Goal: Task Accomplishment & Management: Manage account settings

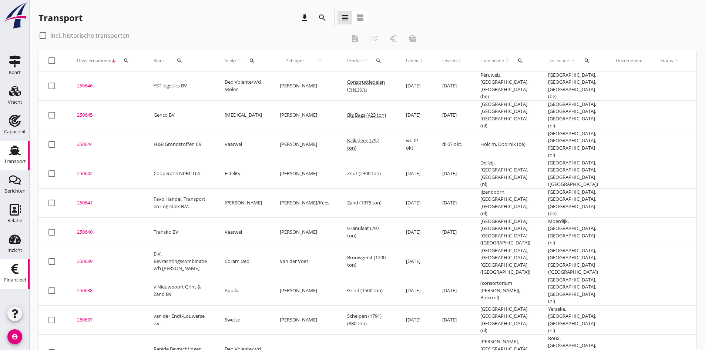
click at [14, 268] on use at bounding box center [14, 269] width 7 height 10
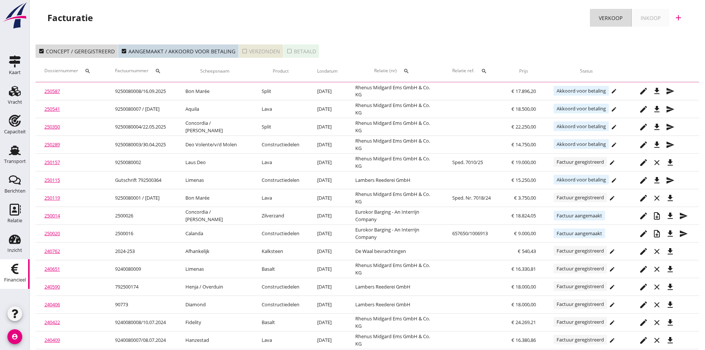
click at [259, 48] on div "check_box_outline_blank Verzonden" at bounding box center [261, 51] width 38 height 8
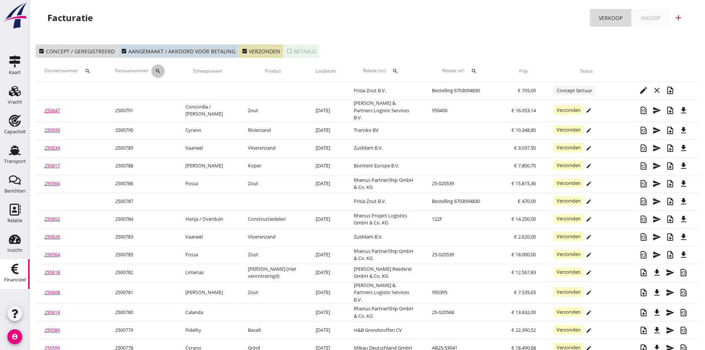
click at [158, 71] on icon "search" at bounding box center [158, 71] width 6 height 6
click at [172, 91] on input "Zoeken op factuurnummer..." at bounding box center [195, 93] width 77 height 12
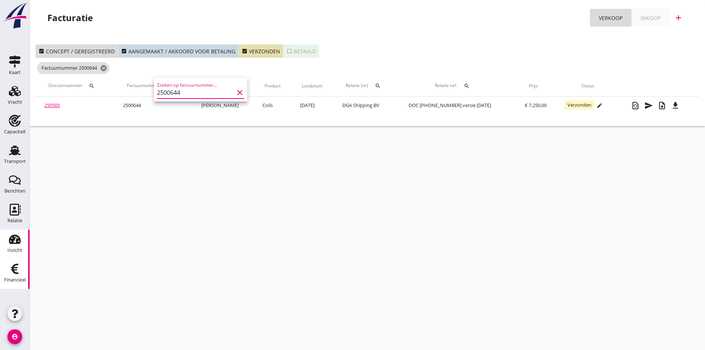
type input "2500644"
click at [56, 104] on link "250505" at bounding box center [52, 105] width 16 height 7
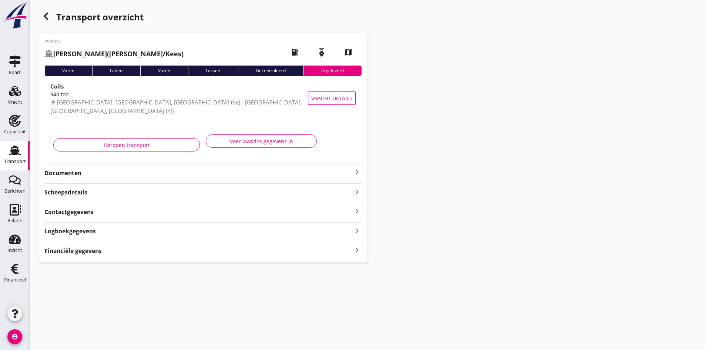
click at [78, 175] on strong "Documenten" at bounding box center [198, 173] width 308 height 9
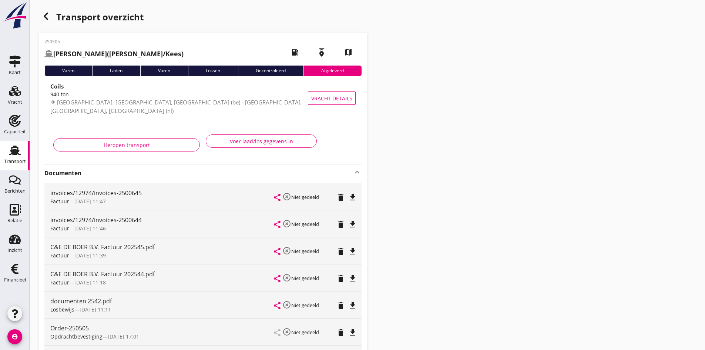
scroll to position [37, 0]
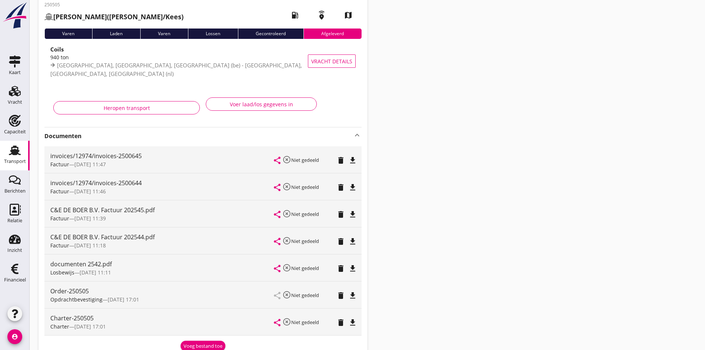
click at [352, 293] on icon "file_download" at bounding box center [352, 295] width 9 height 9
click at [14, 211] on use at bounding box center [15, 210] width 11 height 12
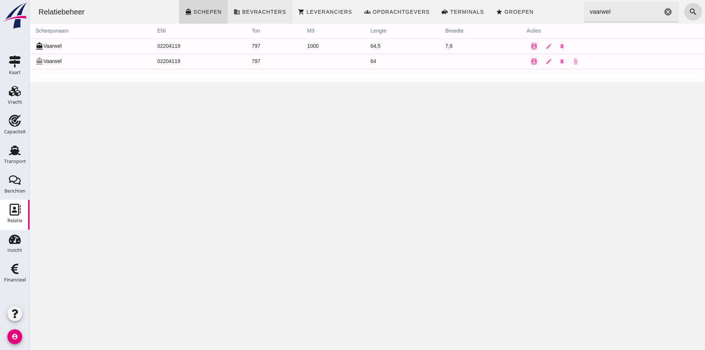
click at [269, 10] on span "Bevrachters" at bounding box center [264, 12] width 44 height 6
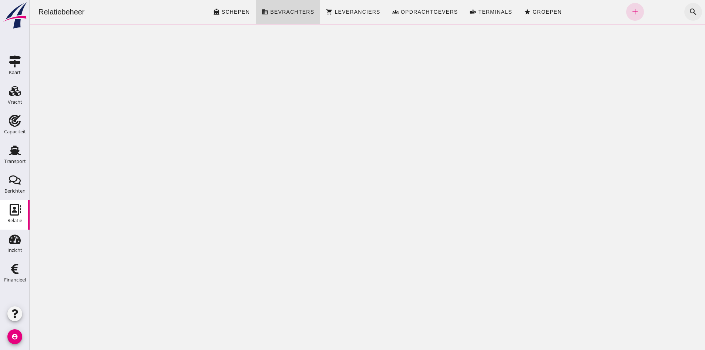
click at [689, 10] on icon "search" at bounding box center [693, 11] width 9 height 9
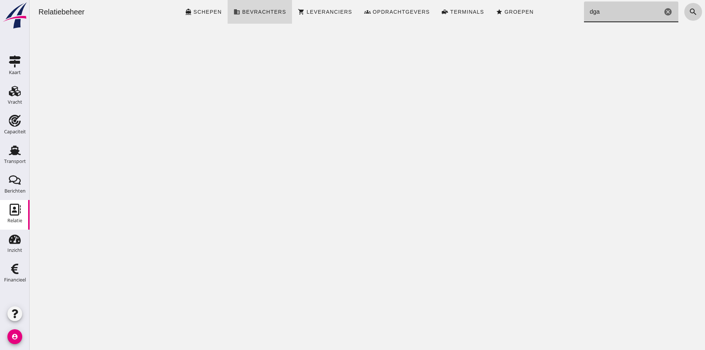
click at [689, 10] on icon "search" at bounding box center [693, 11] width 9 height 9
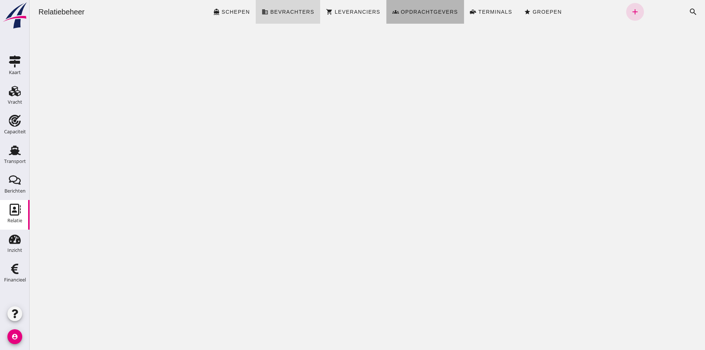
click at [414, 11] on span "Opdrachtgevers" at bounding box center [430, 12] width 58 height 6
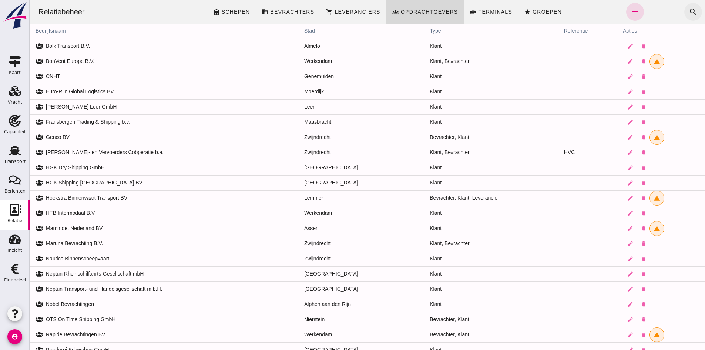
click at [689, 10] on icon "search" at bounding box center [693, 11] width 9 height 9
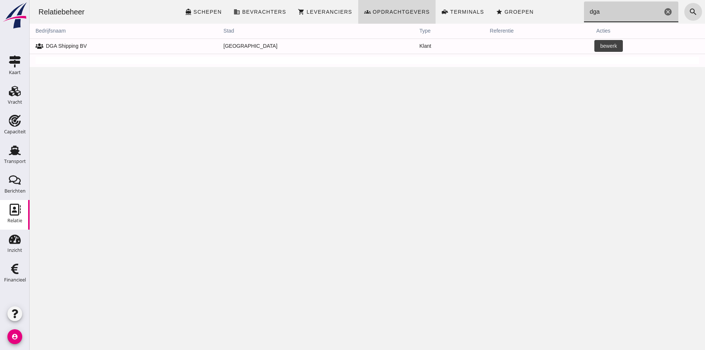
type input "dga"
click at [600, 46] on icon "edit" at bounding box center [603, 46] width 7 height 7
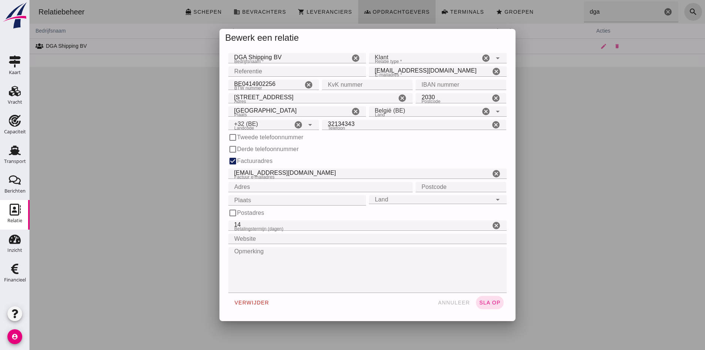
drag, startPoint x: 445, startPoint y: 302, endPoint x: 220, endPoint y: 305, distance: 225.1
click at [445, 302] on span "annuleer" at bounding box center [454, 302] width 33 height 6
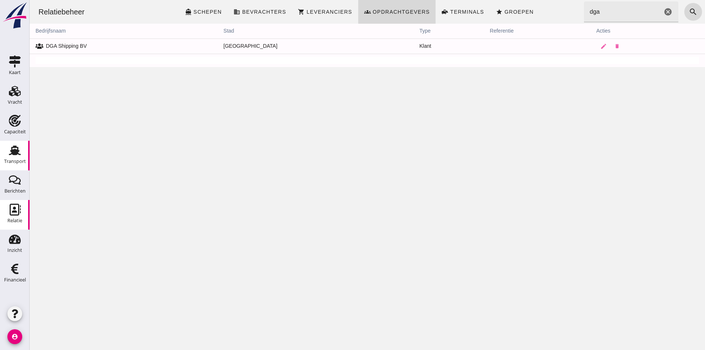
click at [15, 156] on div "Transport" at bounding box center [15, 161] width 22 height 10
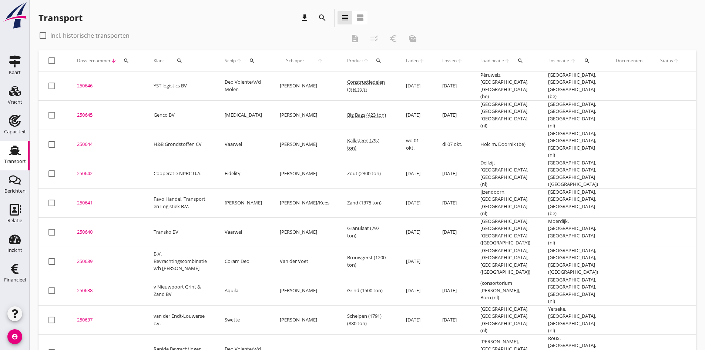
click at [113, 60] on icon "arrow_downward" at bounding box center [114, 61] width 6 height 6
